Goal: Use online tool/utility: Utilize a website feature to perform a specific function

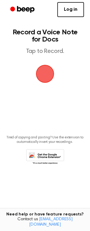
click at [48, 74] on span "button" at bounding box center [44, 73] width 21 height 21
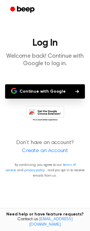
click at [39, 90] on button "Continue with Google" at bounding box center [44, 91] width 79 height 14
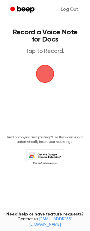
click at [48, 71] on span "button" at bounding box center [45, 74] width 24 height 24
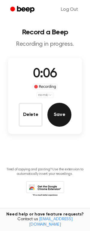
click at [57, 114] on button "Save" at bounding box center [59, 115] width 24 height 24
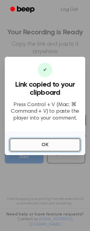
click at [50, 145] on button "OK" at bounding box center [45, 144] width 70 height 13
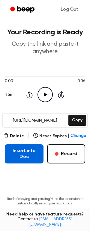
click at [24, 152] on button "Insert into Doc" at bounding box center [24, 153] width 39 height 19
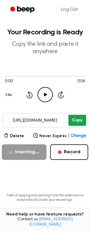
click at [78, 118] on button "Copy" at bounding box center [77, 120] width 18 height 11
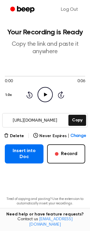
click at [46, 94] on icon "Play Audio" at bounding box center [44, 94] width 15 height 15
click at [20, 135] on button "Delete" at bounding box center [14, 136] width 20 height 6
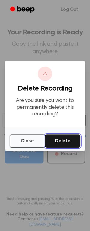
click at [67, 139] on button "Delete" at bounding box center [62, 140] width 35 height 13
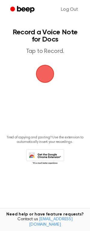
click at [45, 75] on span "button" at bounding box center [44, 73] width 17 height 17
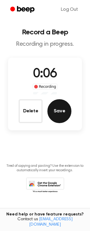
click at [58, 114] on button "Save" at bounding box center [59, 111] width 24 height 24
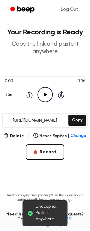
click at [43, 92] on icon "Play Audio" at bounding box center [44, 94] width 15 height 15
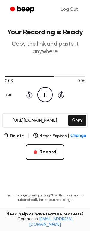
click at [45, 94] on icon "Pause Audio" at bounding box center [44, 94] width 15 height 15
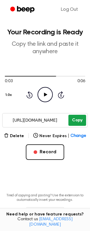
click at [75, 117] on button "Copy" at bounding box center [77, 120] width 18 height 11
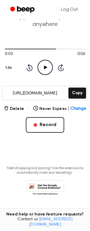
scroll to position [28, 0]
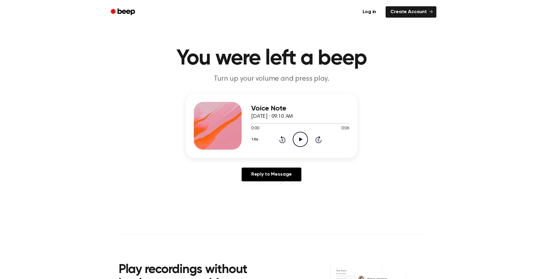
click at [299, 139] on icon at bounding box center [300, 139] width 3 height 4
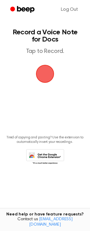
click at [47, 71] on span "button" at bounding box center [45, 74] width 18 height 18
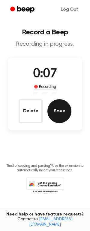
click at [60, 110] on button "Save" at bounding box center [59, 111] width 24 height 24
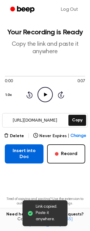
click at [22, 155] on button "Insert into Doc" at bounding box center [24, 153] width 39 height 19
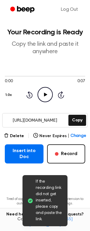
click at [15, 182] on main "If the recording link did not get inserted, please copy and paste the link. You…" at bounding box center [45, 122] width 90 height 244
